Goal: Task Accomplishment & Management: Use online tool/utility

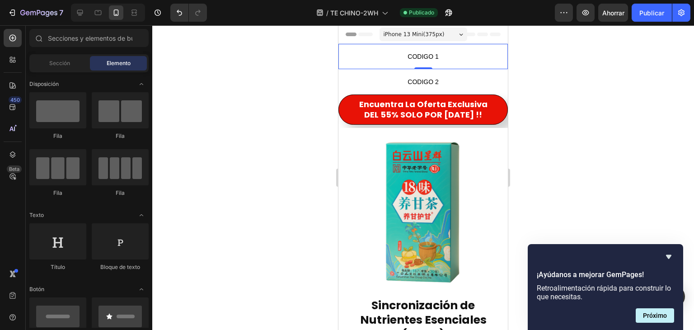
click at [446, 54] on span "CODIGO 1" at bounding box center [424, 56] width 170 height 11
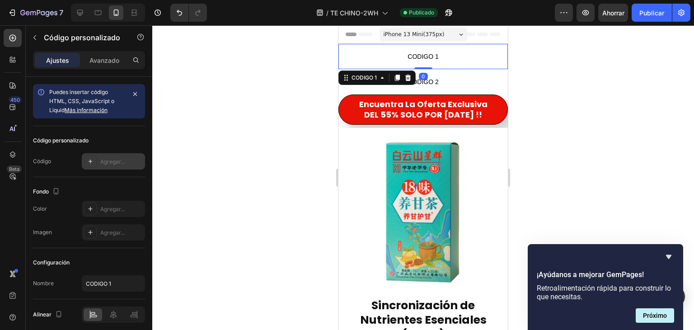
click at [108, 161] on font "Agregar..." at bounding box center [112, 161] width 24 height 7
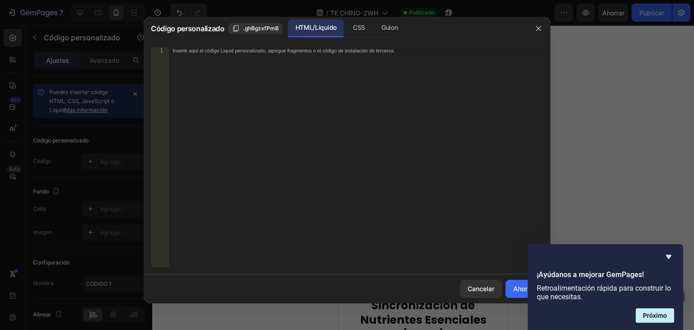
click at [198, 48] on font "Inserte aquí el código Liquid personalizado, agregue fragmentos o el código de …" at bounding box center [284, 50] width 222 height 6
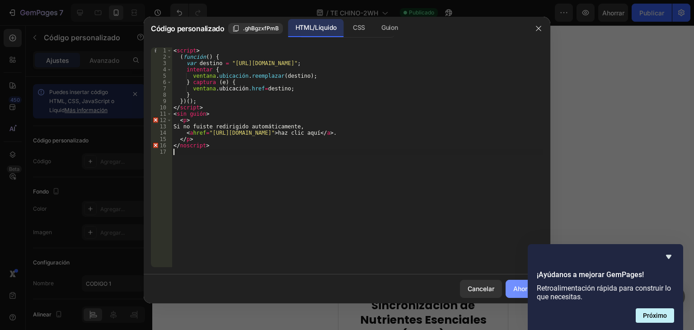
click at [515, 285] on font "Ahorrar" at bounding box center [525, 289] width 22 height 8
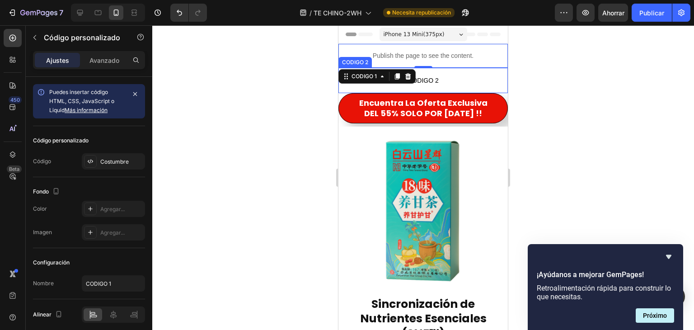
click at [460, 73] on p "CODIGO 2" at bounding box center [424, 80] width 170 height 25
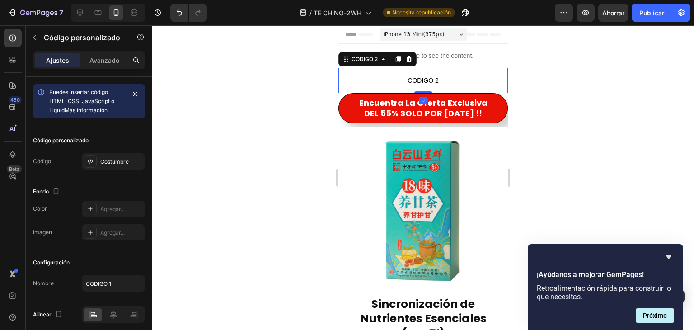
click at [460, 73] on p "CODIGO 2" at bounding box center [424, 80] width 170 height 25
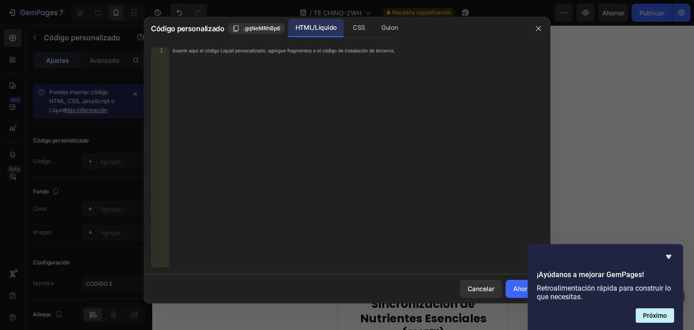
click at [642, 118] on div at bounding box center [347, 165] width 694 height 330
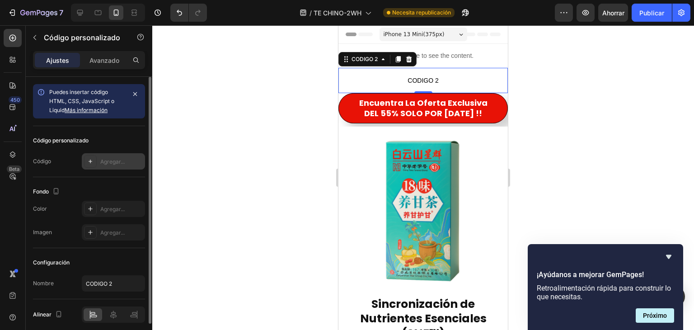
click at [118, 163] on font "Agregar..." at bounding box center [112, 161] width 24 height 7
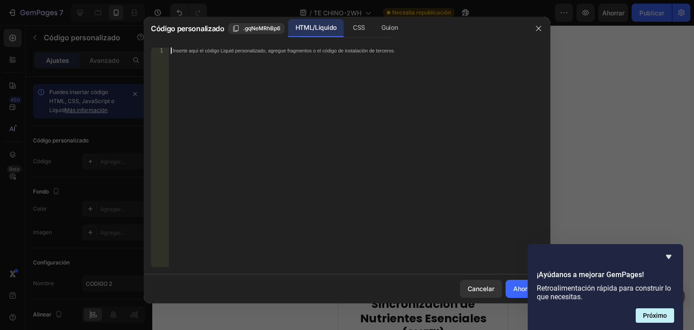
click at [181, 52] on font "Inserte aquí el código Liquid personalizado, agregue fragmentos o el código de …" at bounding box center [284, 50] width 222 height 6
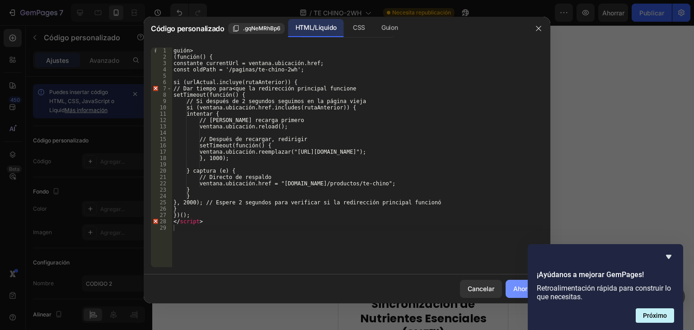
click at [514, 288] on font "Ahorrar" at bounding box center [525, 289] width 22 height 8
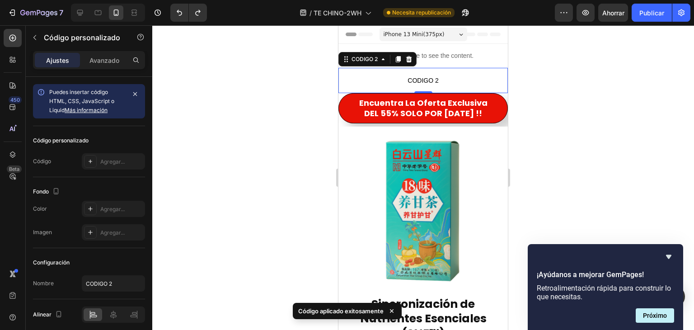
click at [581, 106] on div at bounding box center [423, 177] width 542 height 305
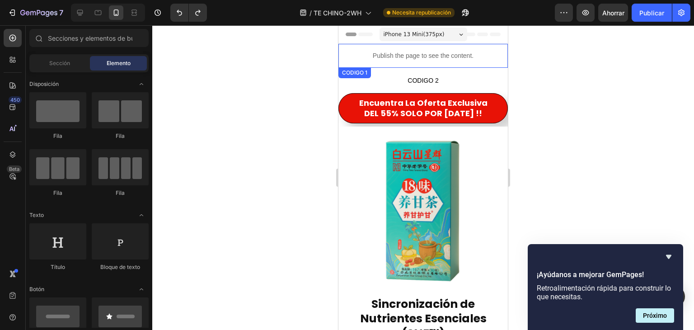
click at [413, 47] on div "Publish the page to see the content." at bounding box center [424, 56] width 170 height 24
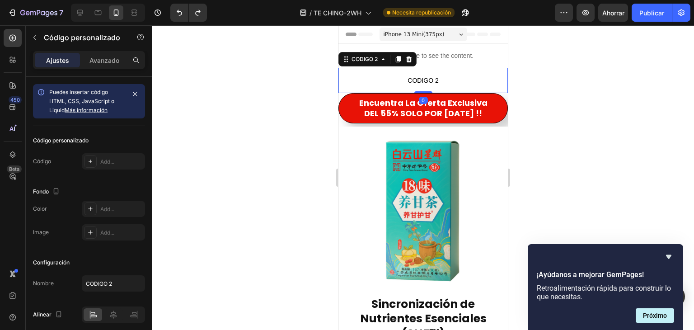
drag, startPoint x: 453, startPoint y: 71, endPoint x: 671, endPoint y: 108, distance: 220.5
click at [453, 71] on p "CODIGO 2" at bounding box center [424, 80] width 170 height 25
click at [124, 156] on div "Agregar..." at bounding box center [113, 161] width 63 height 16
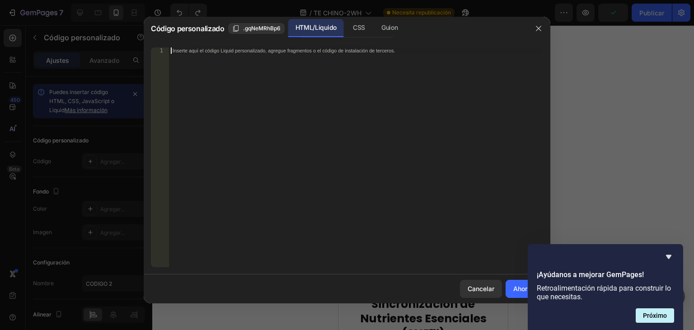
click at [179, 50] on font "Inserte aquí el código Liquid personalizado, agregue fragmentos o el código de …" at bounding box center [284, 50] width 222 height 6
click at [596, 105] on div at bounding box center [347, 165] width 694 height 330
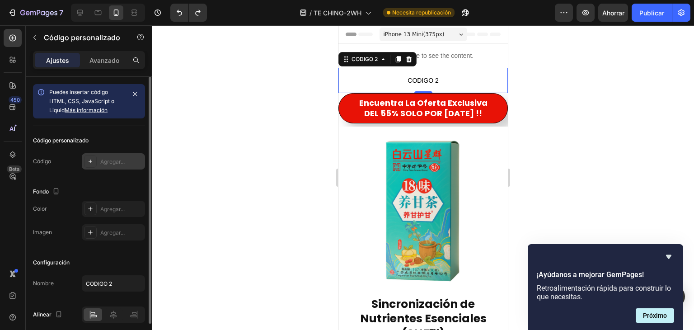
click at [108, 161] on font "Agregar..." at bounding box center [112, 161] width 24 height 7
click at [105, 160] on font "Agregar..." at bounding box center [112, 161] width 24 height 7
click at [114, 158] on font "Agregar..." at bounding box center [112, 161] width 24 height 7
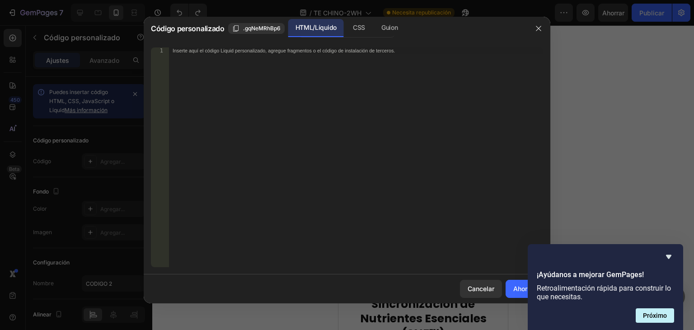
click at [178, 51] on font "Inserte aquí el código Liquid personalizado, agregue fragmentos o el código de …" at bounding box center [284, 50] width 222 height 6
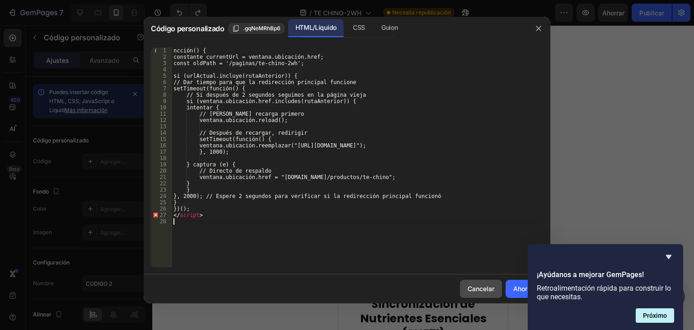
click at [475, 290] on font "Cancelar" at bounding box center [481, 289] width 27 height 8
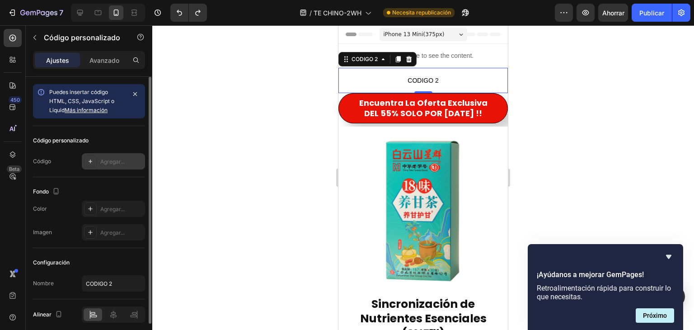
click at [107, 158] on font "Agregar..." at bounding box center [112, 161] width 24 height 7
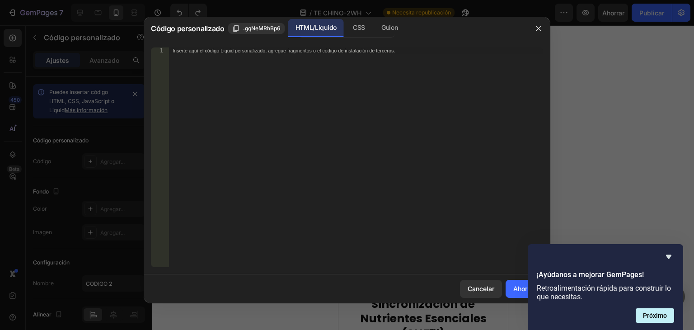
click at [187, 51] on font "Inserte aquí el código Liquid personalizado, agregue fragmentos o el código de …" at bounding box center [284, 50] width 222 height 6
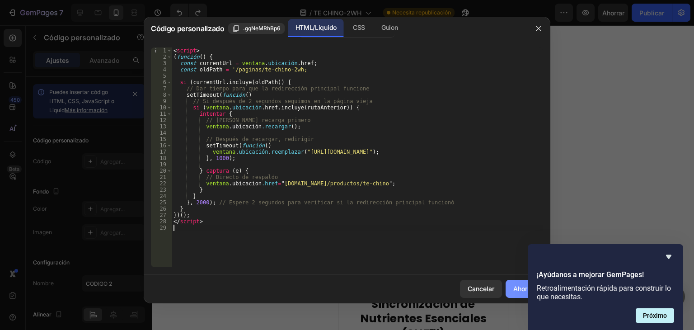
click at [512, 286] on button "Ahorrar" at bounding box center [525, 289] width 38 height 18
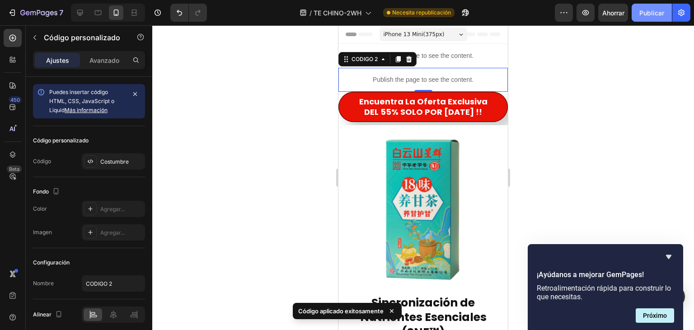
click at [647, 14] on font "Publicar" at bounding box center [652, 13] width 25 height 8
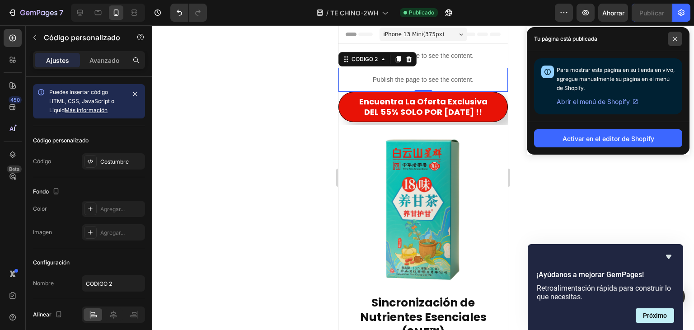
click at [673, 37] on icon at bounding box center [675, 39] width 5 height 5
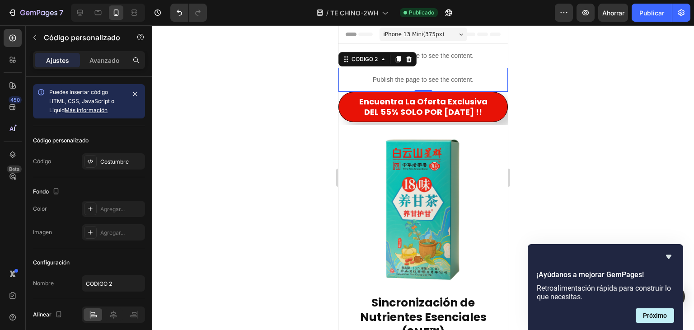
click at [298, 99] on div at bounding box center [423, 177] width 542 height 305
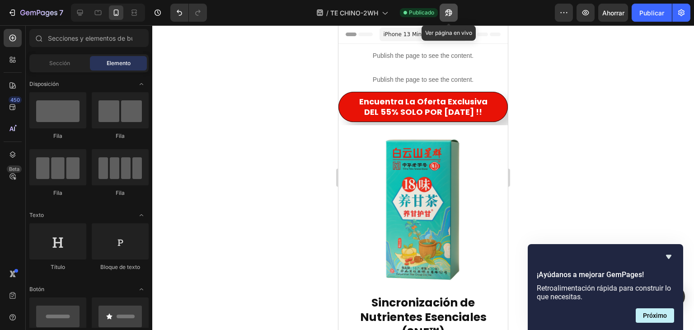
click at [446, 16] on icon "button" at bounding box center [446, 15] width 2 height 2
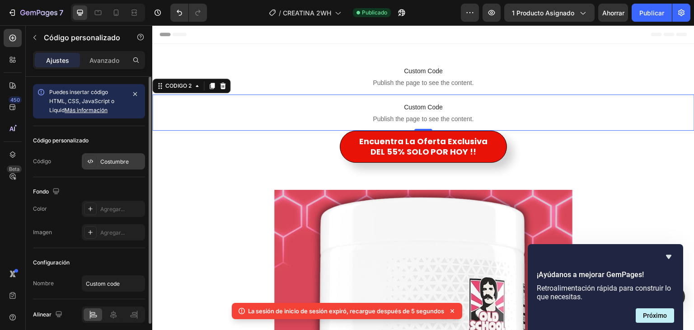
click at [117, 158] on font "Costumbre" at bounding box center [114, 161] width 28 height 7
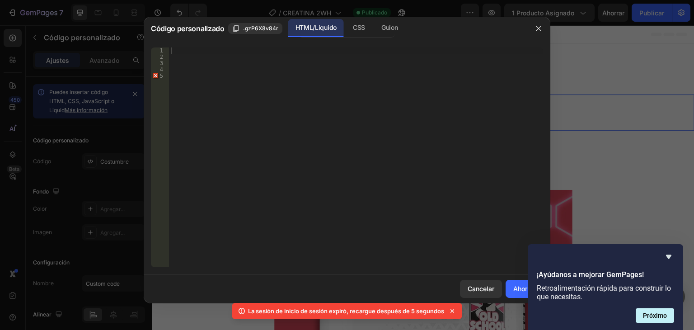
click at [183, 52] on div at bounding box center [356, 163] width 374 height 232
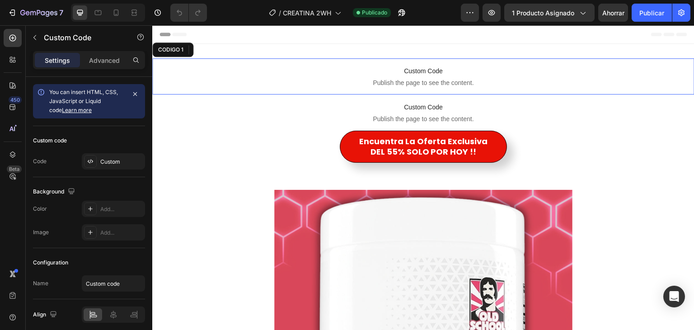
click at [402, 83] on span "Publish the page to see the content." at bounding box center [423, 82] width 543 height 9
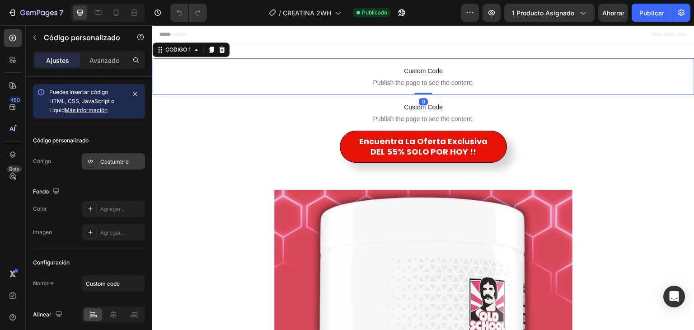
click at [123, 160] on font "Costumbre" at bounding box center [114, 161] width 28 height 7
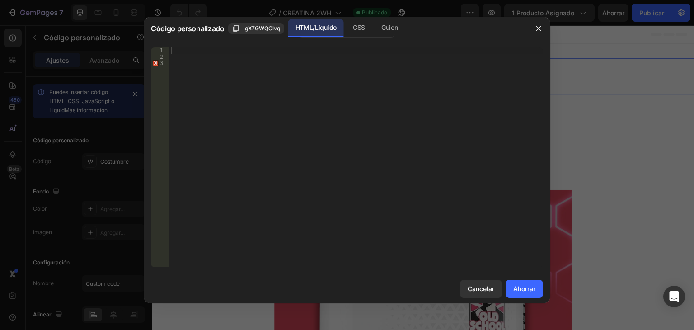
click at [185, 52] on div at bounding box center [356, 163] width 374 height 232
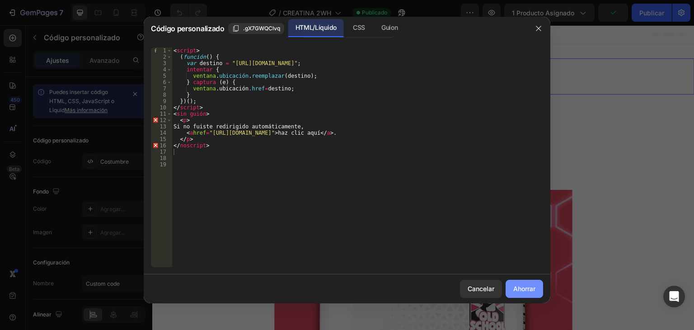
click at [532, 289] on font "Ahorrar" at bounding box center [525, 289] width 22 height 8
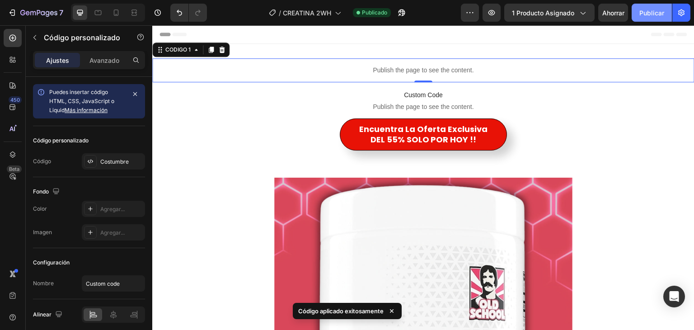
click at [651, 11] on font "Publicar" at bounding box center [652, 13] width 25 height 8
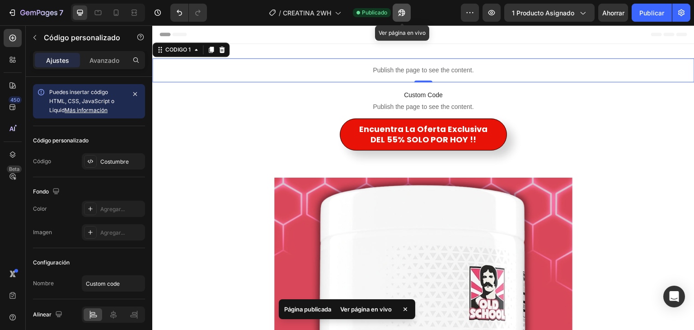
click at [401, 13] on icon "button" at bounding box center [402, 12] width 7 height 7
